Goal: Information Seeking & Learning: Learn about a topic

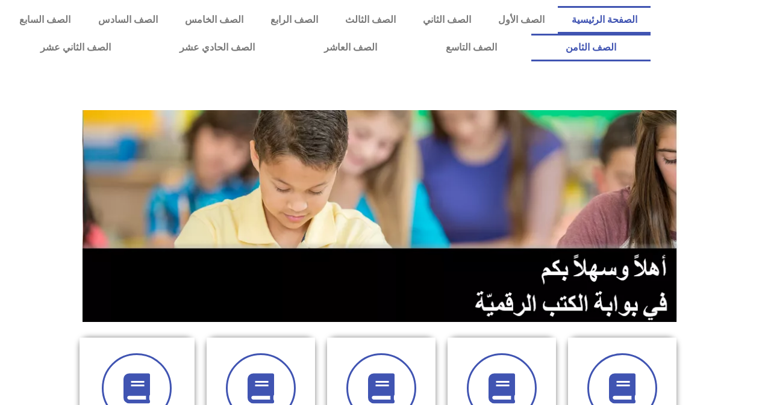
click at [531, 34] on link "الصف الثامن" at bounding box center [590, 48] width 119 height 28
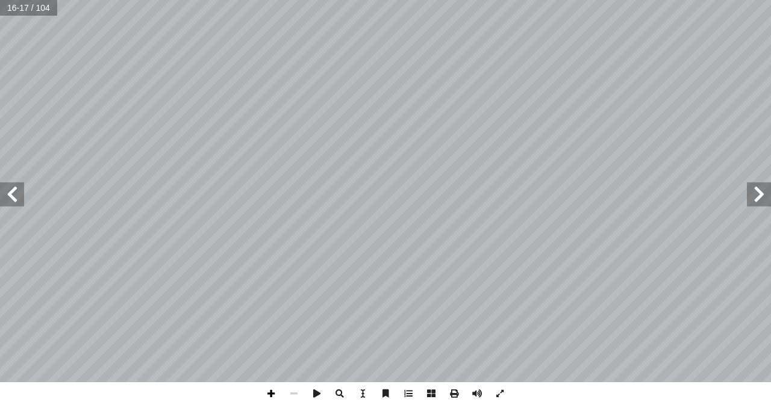
click at [270, 392] on span at bounding box center [271, 393] width 23 height 23
